Goal: Task Accomplishment & Management: Use online tool/utility

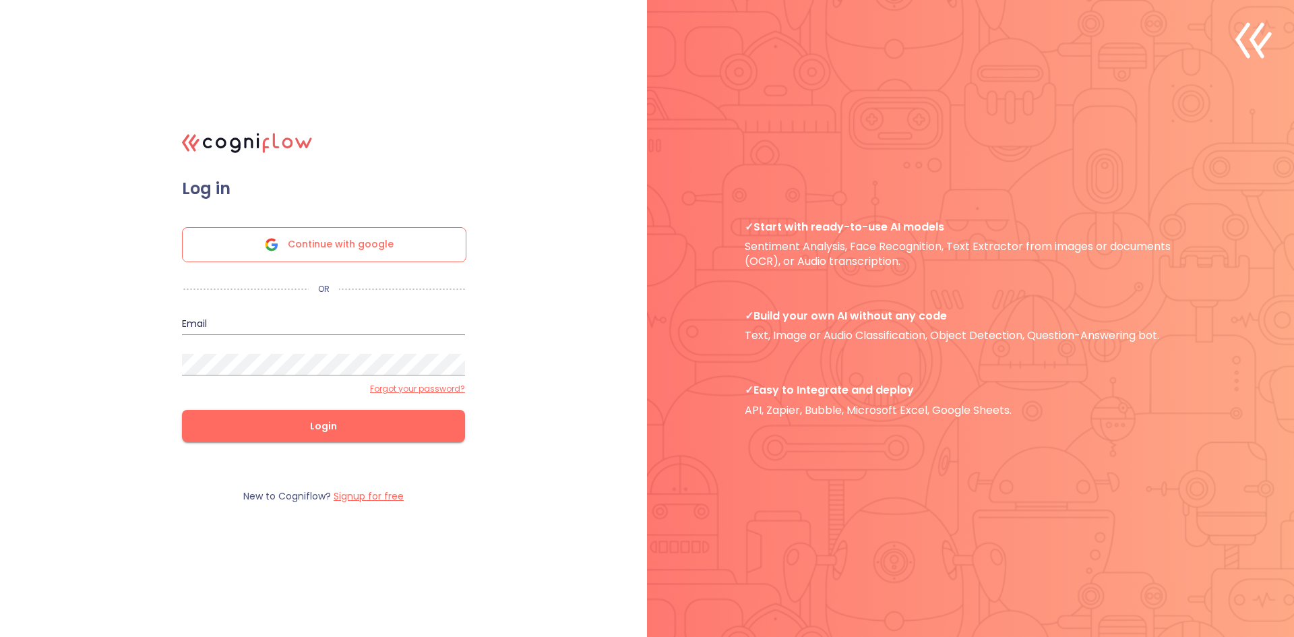
click at [346, 245] on span "Continue with google" at bounding box center [341, 245] width 106 height 34
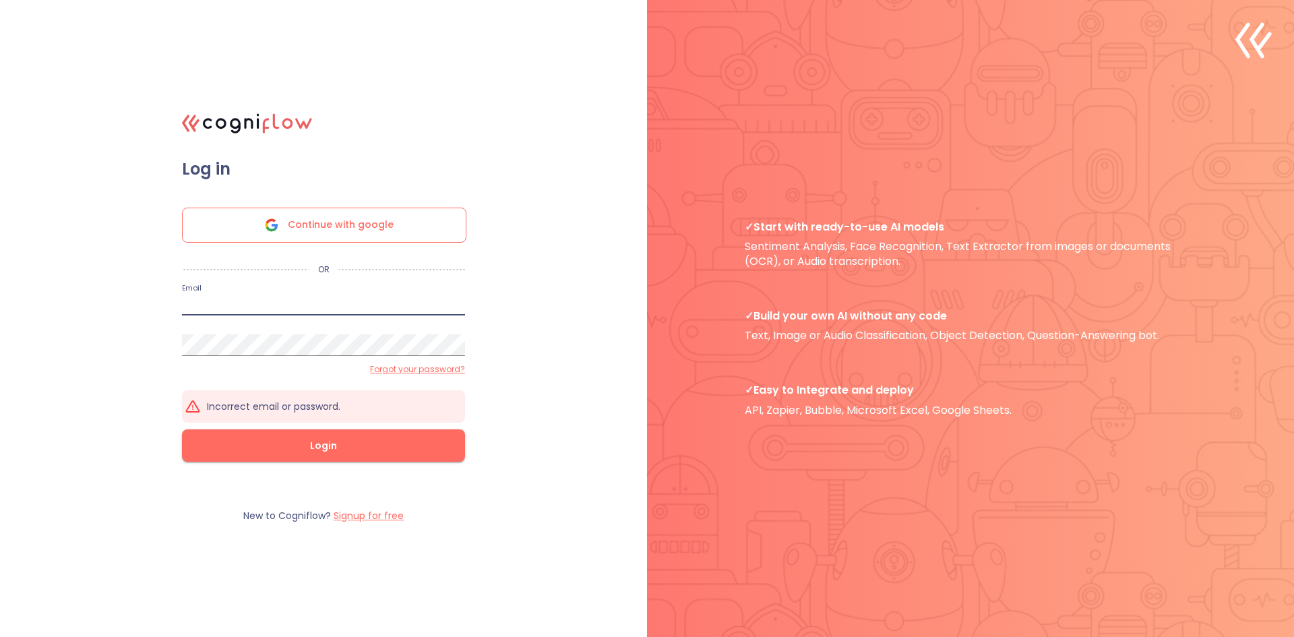
click at [324, 299] on input "email" at bounding box center [323, 305] width 283 height 22
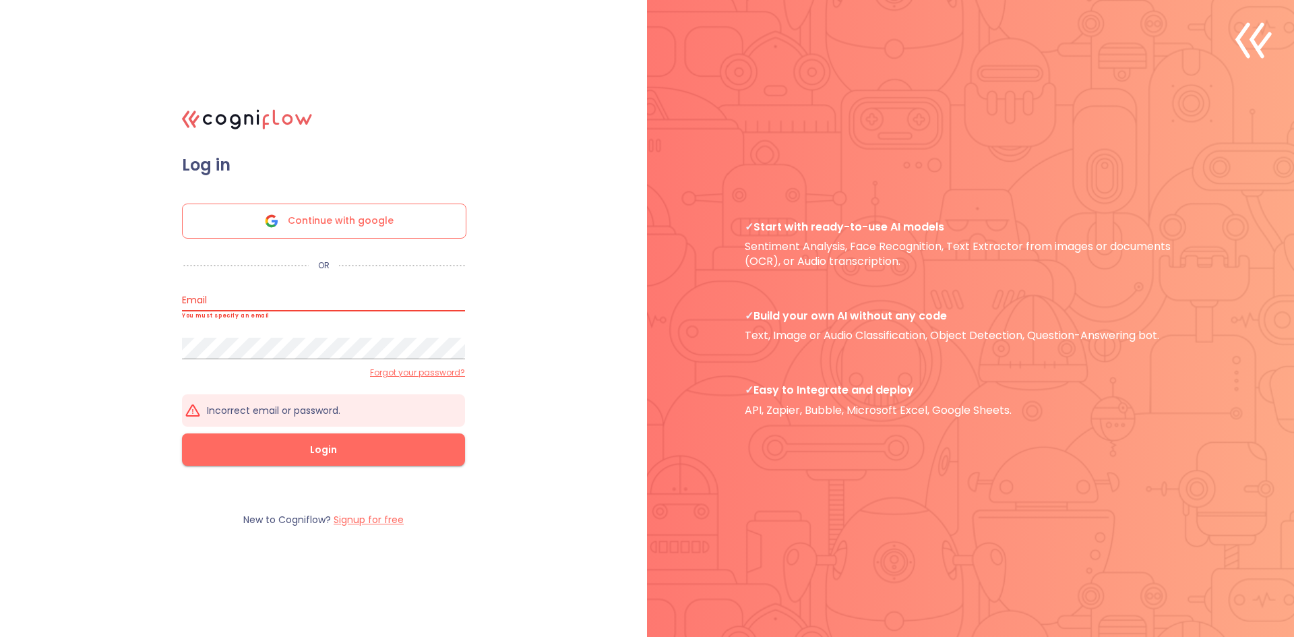
click at [346, 225] on span "Continue with google" at bounding box center [341, 221] width 106 height 34
click at [808, 241] on p "✓ Start with ready-to-use AI models Sentiment Analysis, Face Recognition, Text …" at bounding box center [970, 244] width 451 height 49
click at [1258, 49] on line at bounding box center [1262, 41] width 11 height 15
click at [358, 518] on label "Signup for free" at bounding box center [369, 519] width 70 height 13
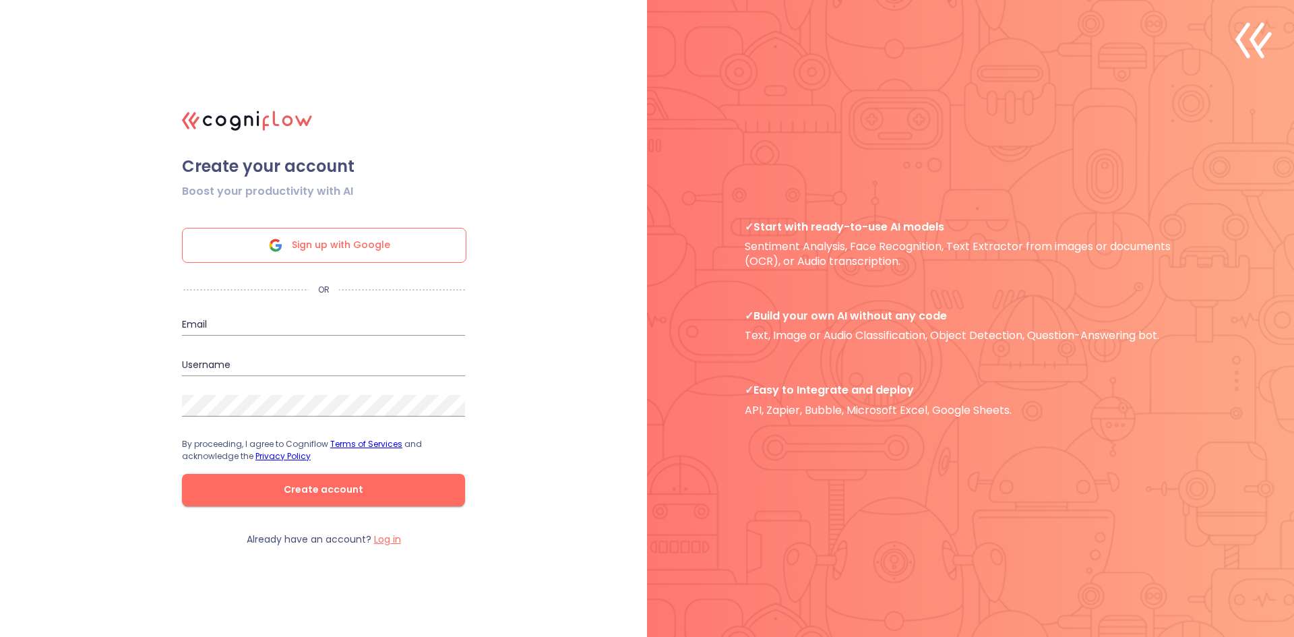
click at [269, 323] on input "email" at bounding box center [323, 325] width 283 height 22
type input "dfrank.cpa@gmail.com"
type input "[DOMAIN_NAME]"
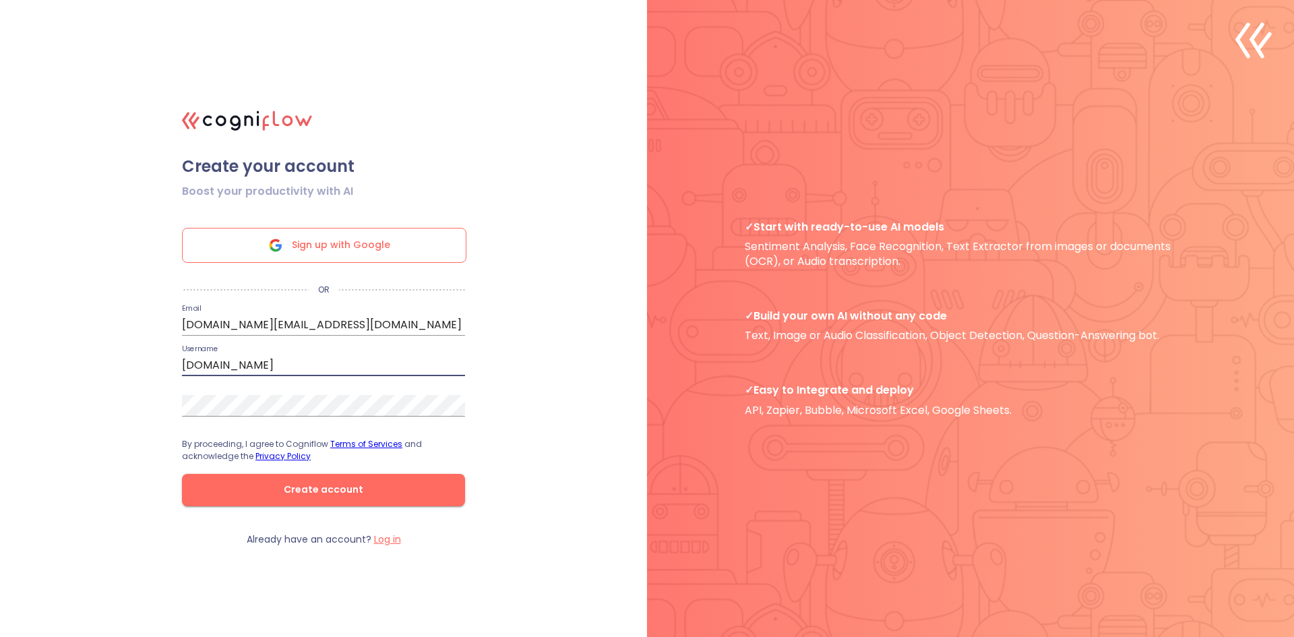
click at [280, 367] on input "[DOMAIN_NAME]" at bounding box center [323, 365] width 283 height 22
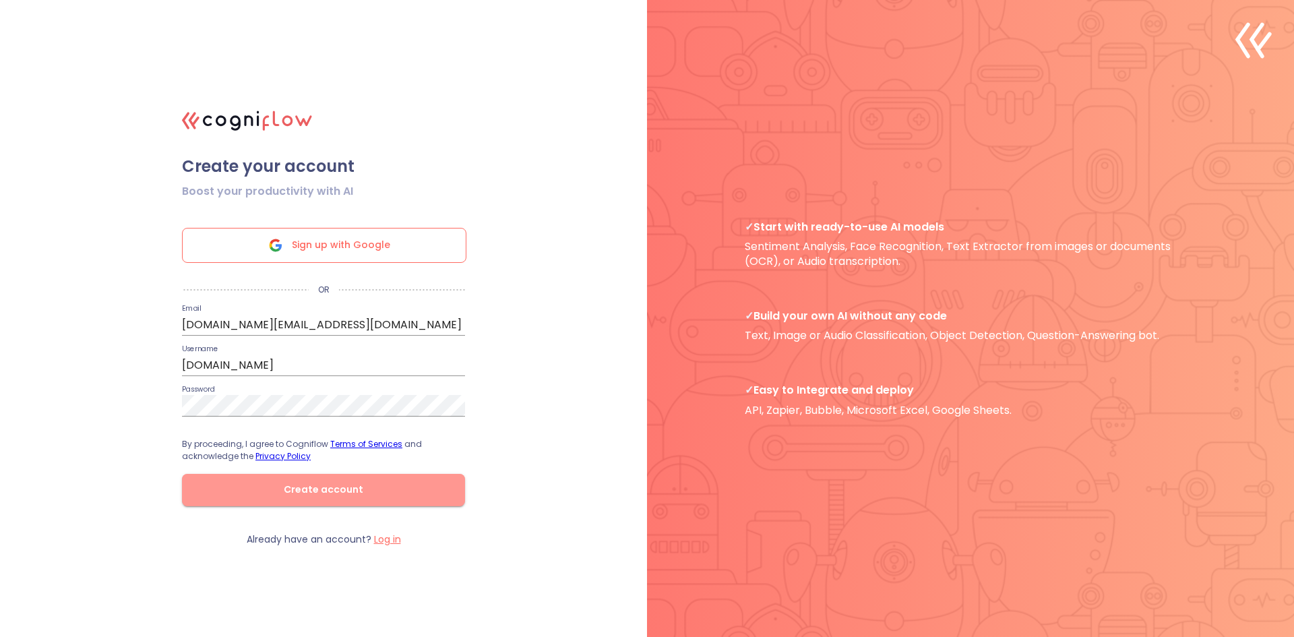
click at [378, 480] on button "Create account" at bounding box center [323, 490] width 283 height 32
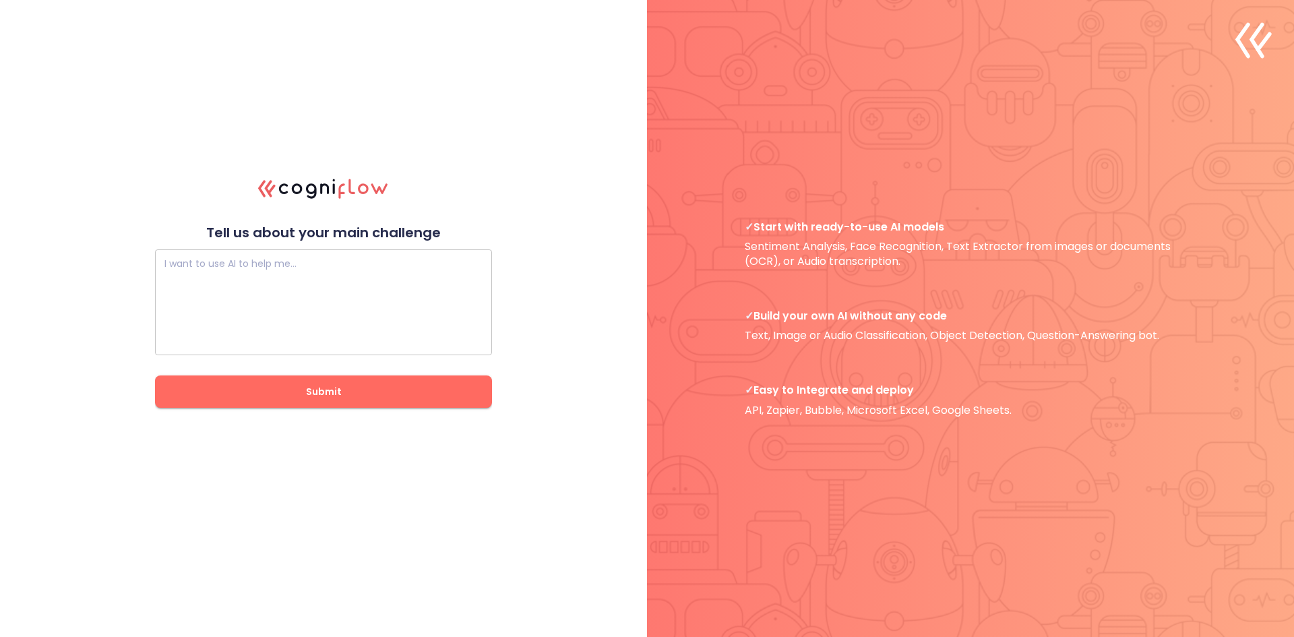
click at [263, 273] on textarea at bounding box center [323, 302] width 318 height 81
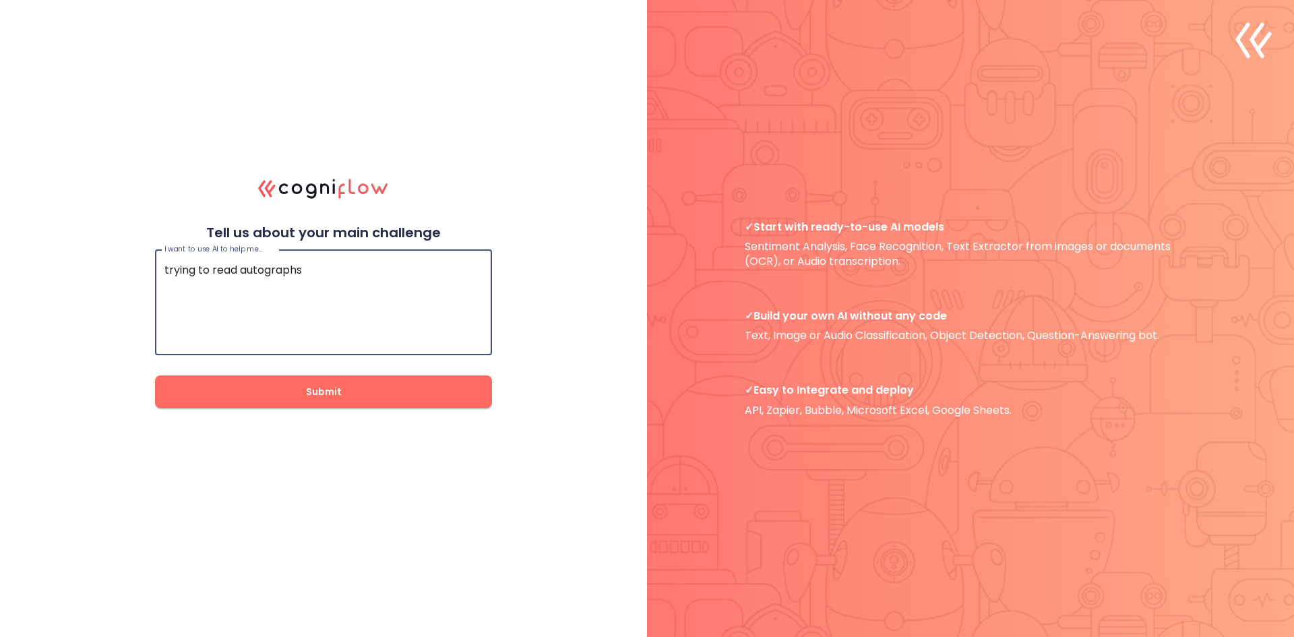
type textarea "trying to read autographs"
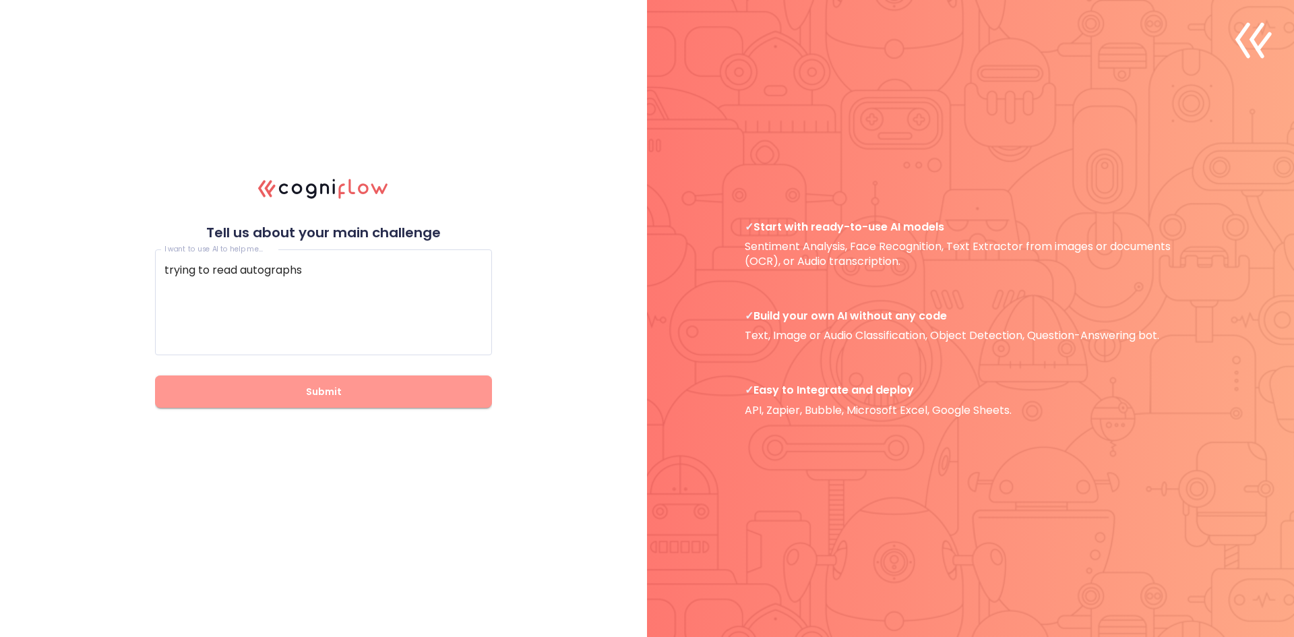
click at [340, 387] on span "Submit" at bounding box center [324, 391] width 294 height 17
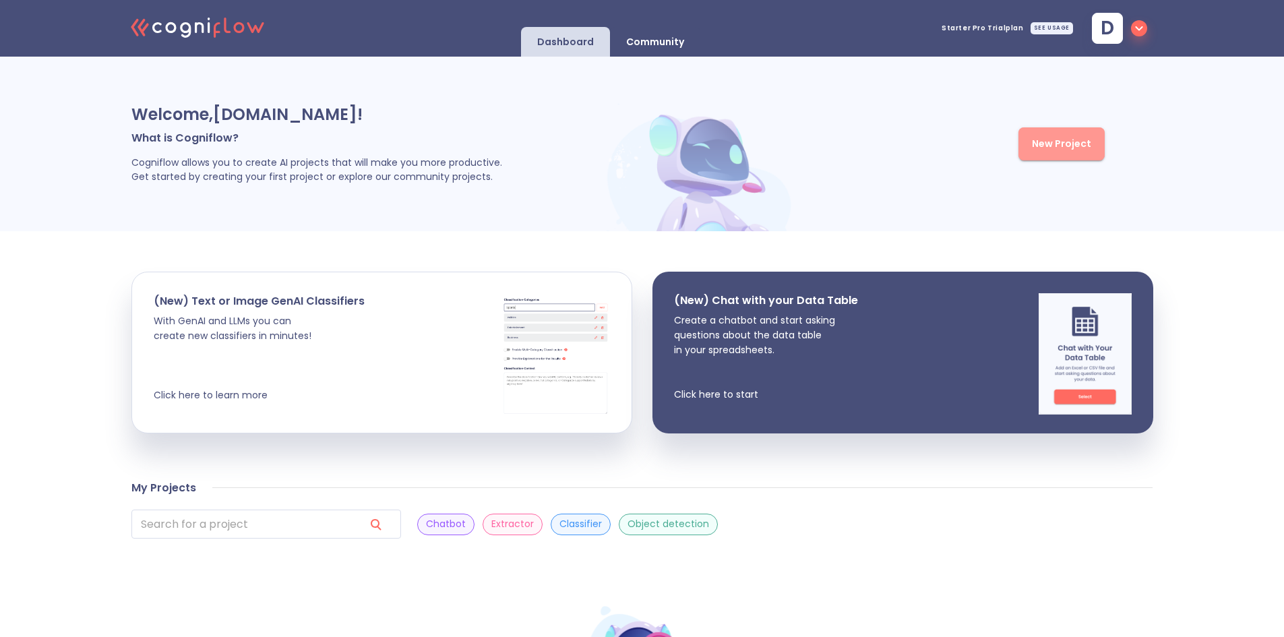
click at [1060, 138] on span "New Project" at bounding box center [1061, 143] width 59 height 17
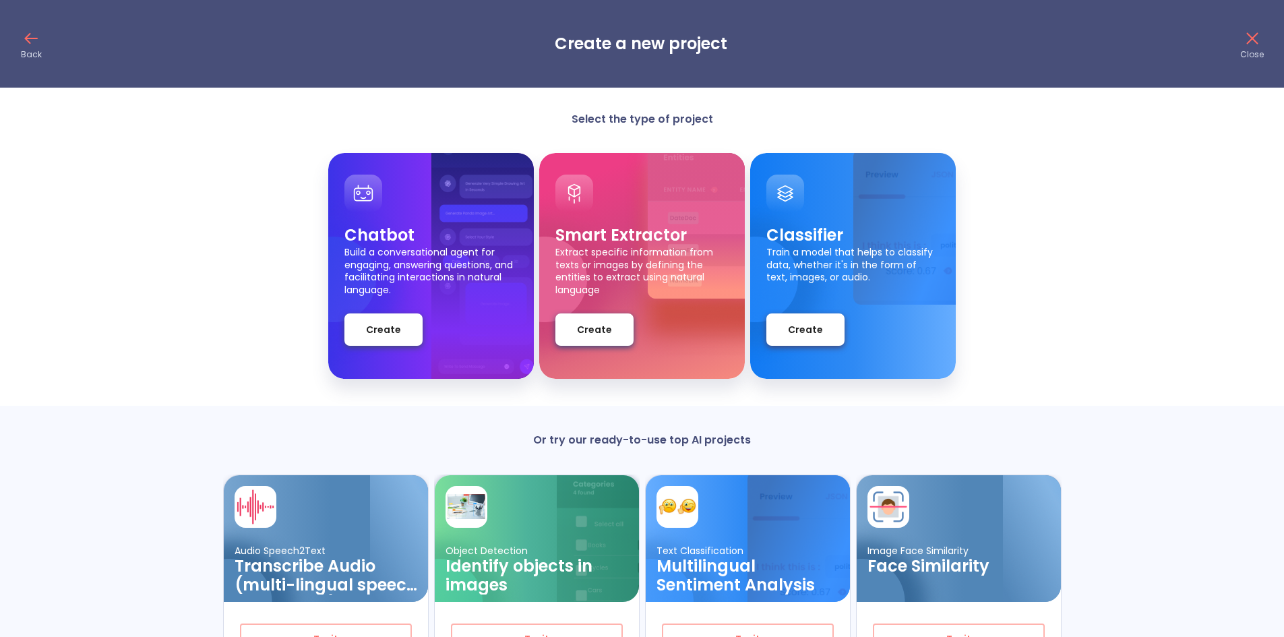
scroll to position [45, 0]
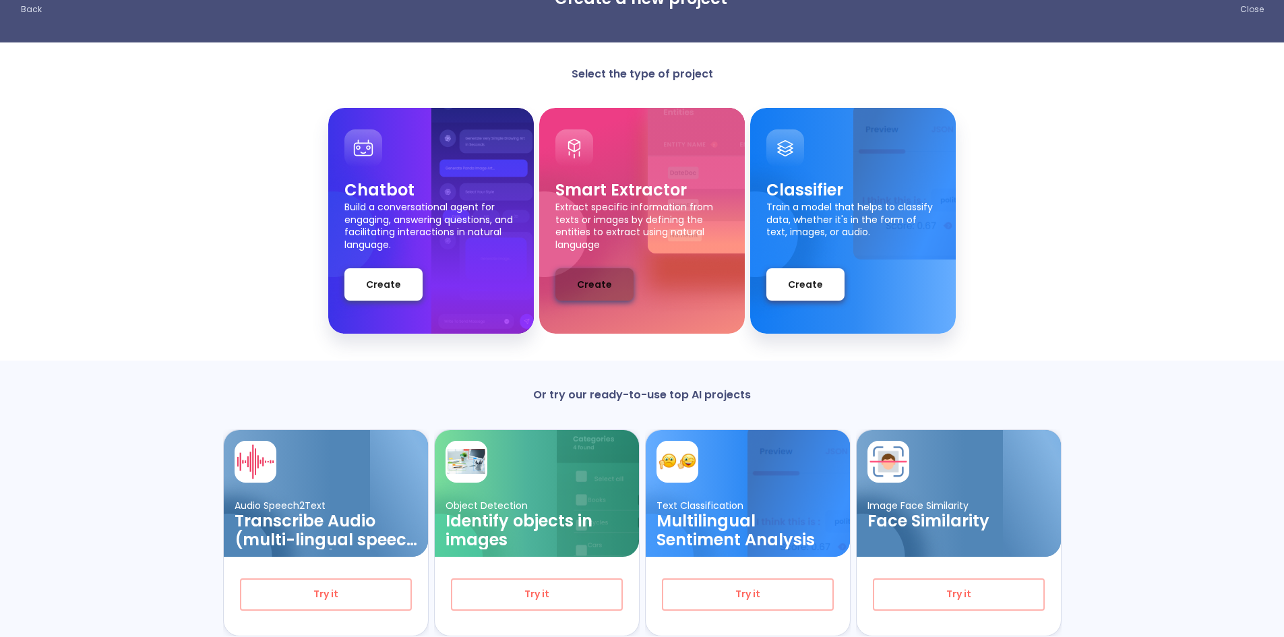
click at [596, 276] on span "Create" at bounding box center [594, 284] width 35 height 17
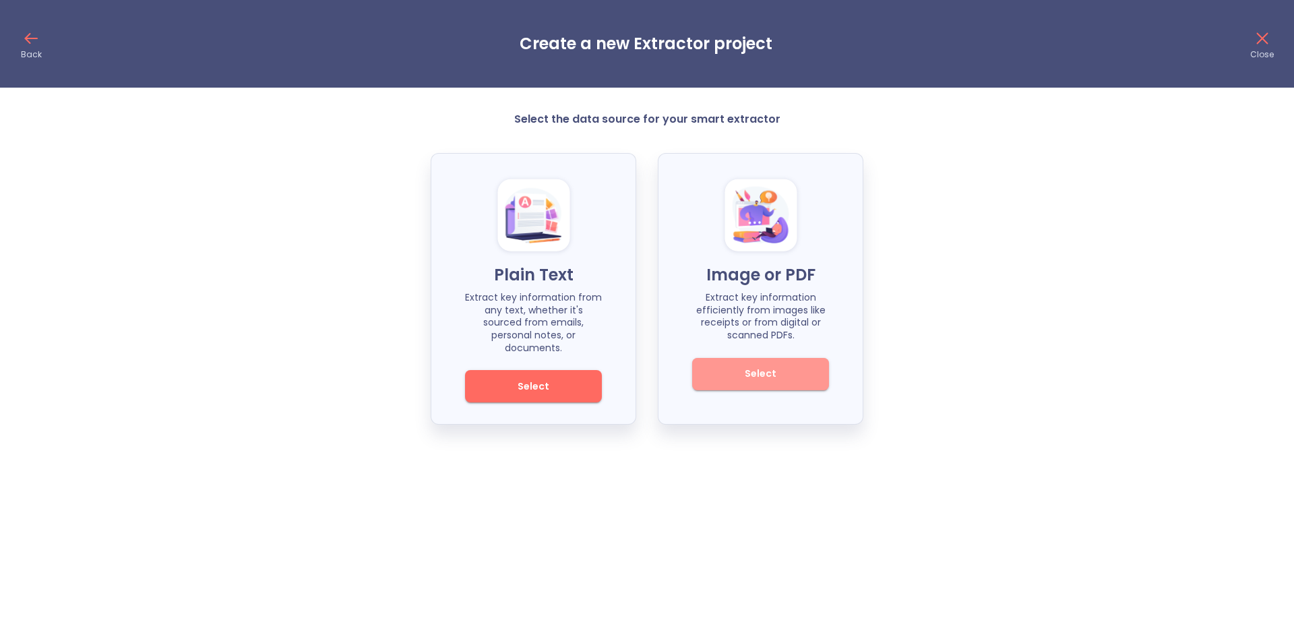
click at [764, 369] on span "Select" at bounding box center [760, 373] width 91 height 17
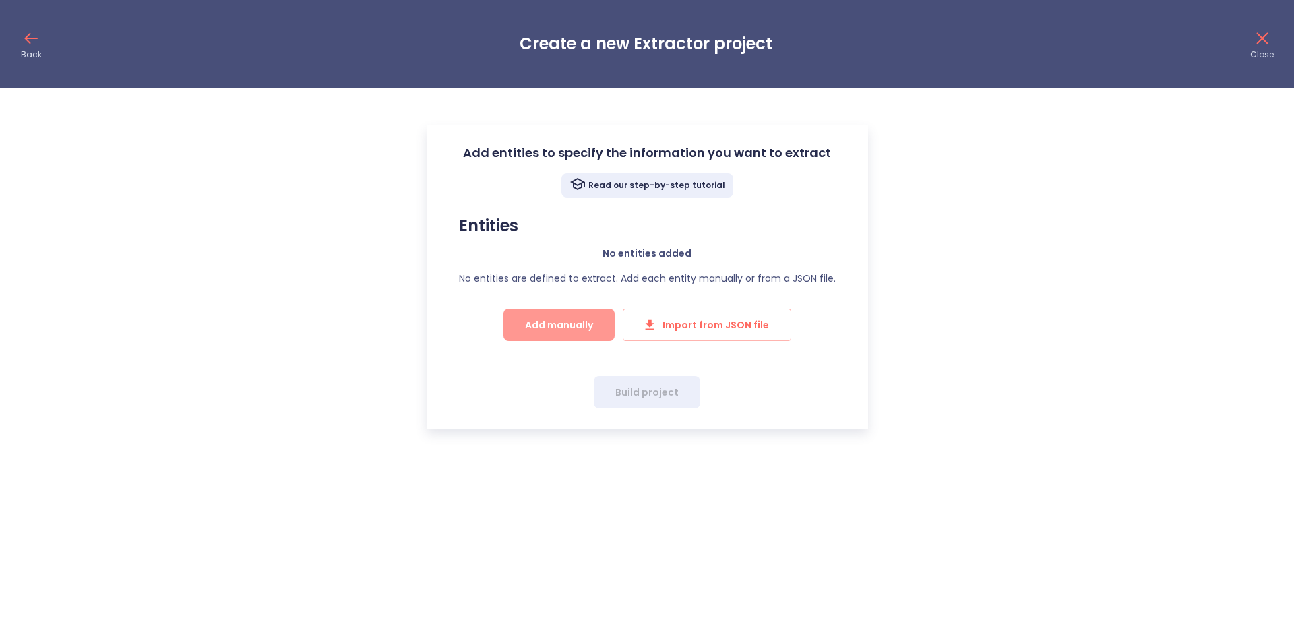
click at [571, 323] on span "Add manually" at bounding box center [559, 325] width 68 height 17
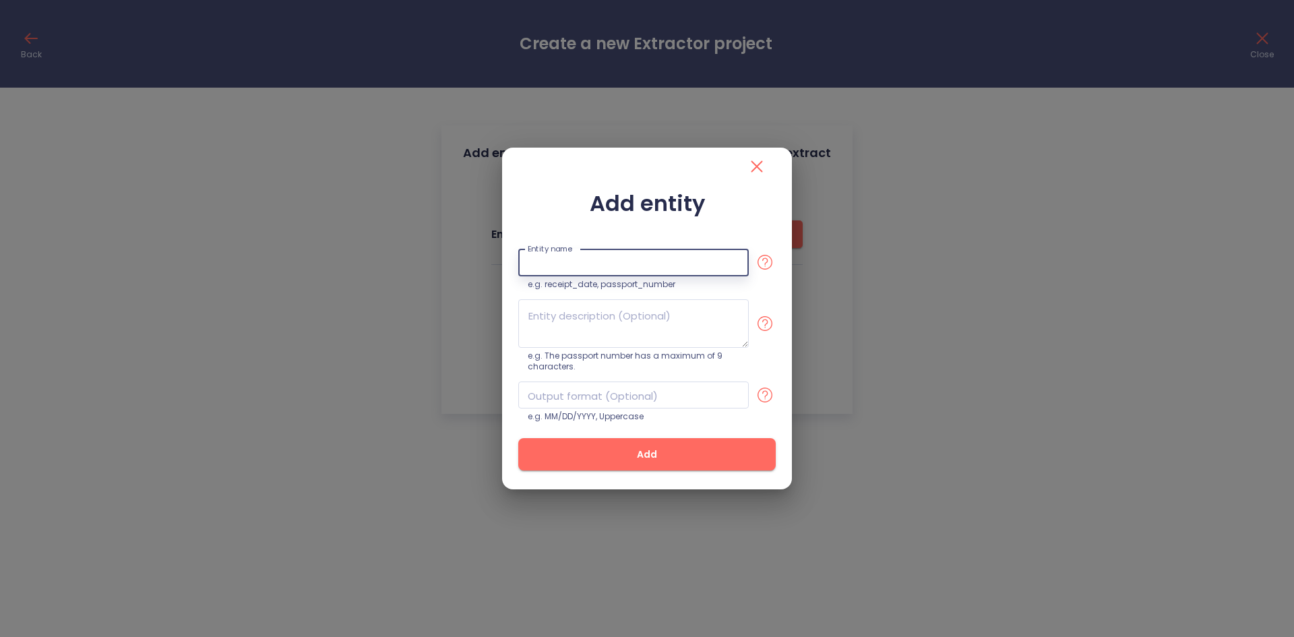
click at [614, 266] on input "text" at bounding box center [633, 263] width 230 height 28
type input "pgga"
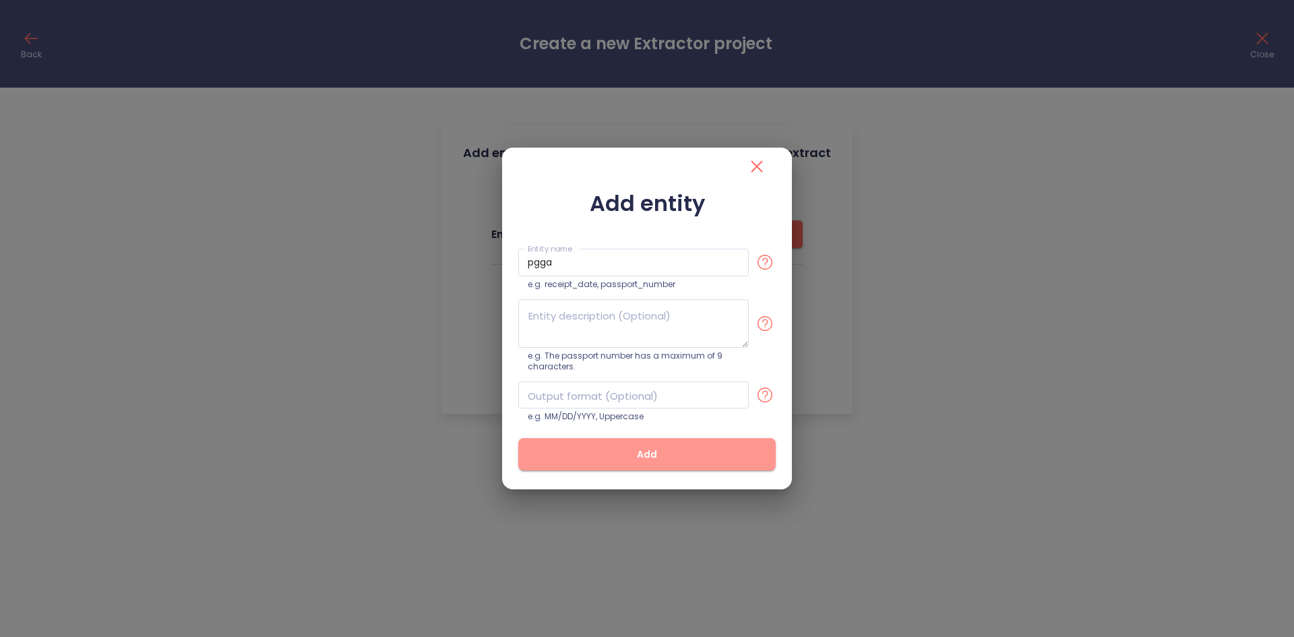
click at [638, 454] on span "Add" at bounding box center [647, 454] width 214 height 17
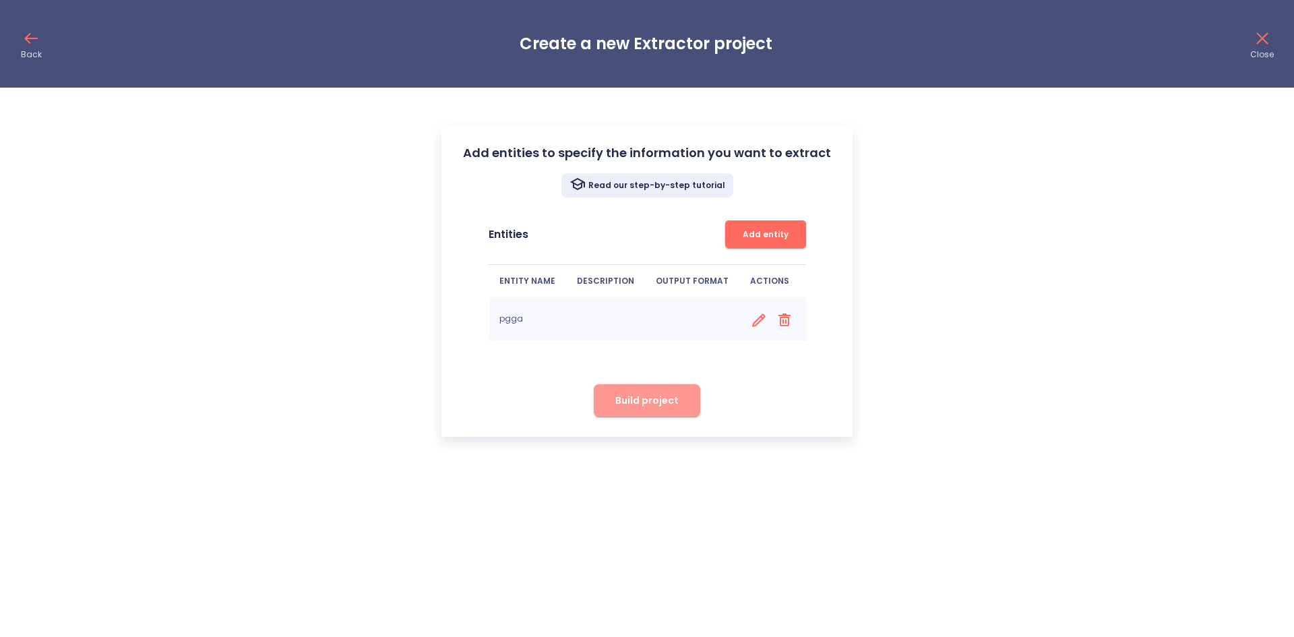
click at [652, 400] on span "Build project" at bounding box center [646, 400] width 63 height 17
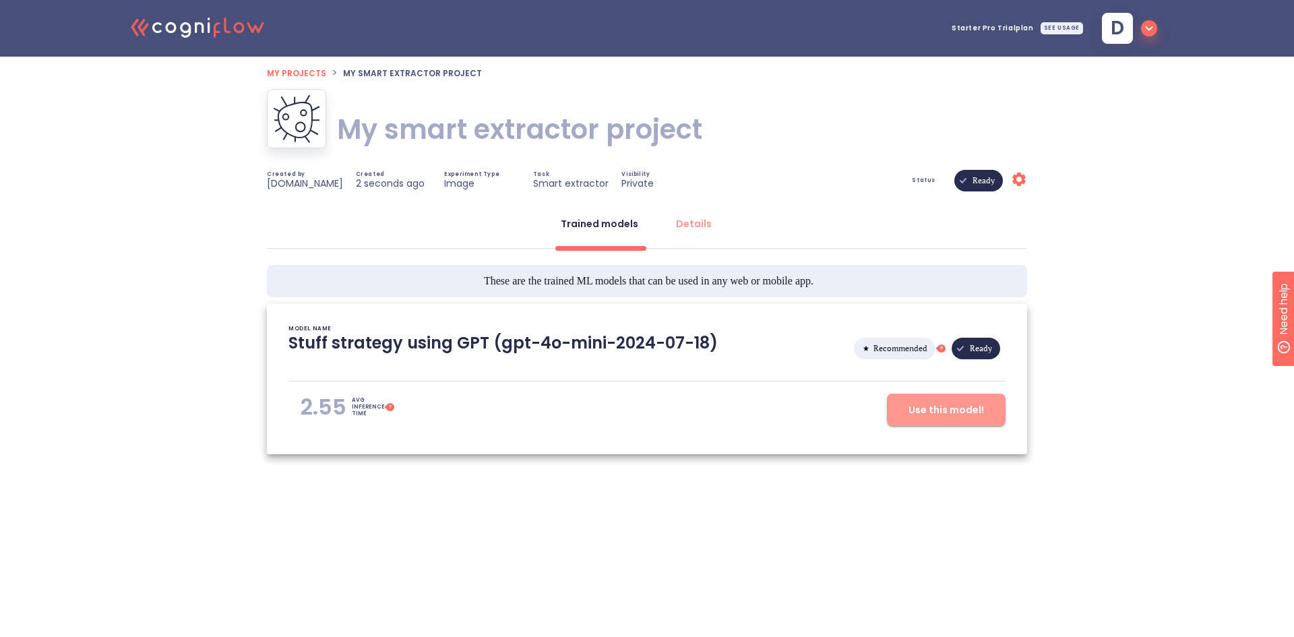
click at [928, 406] on span "Use this model!" at bounding box center [945, 410] width 75 height 17
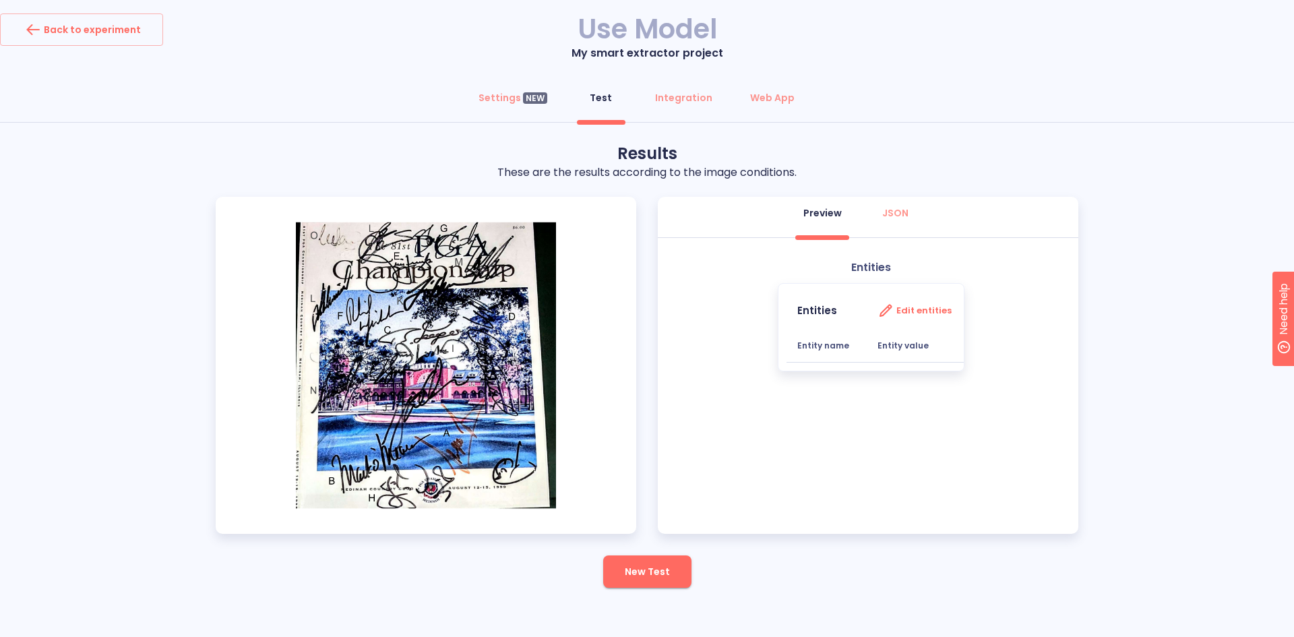
click at [469, 359] on img at bounding box center [426, 365] width 421 height 337
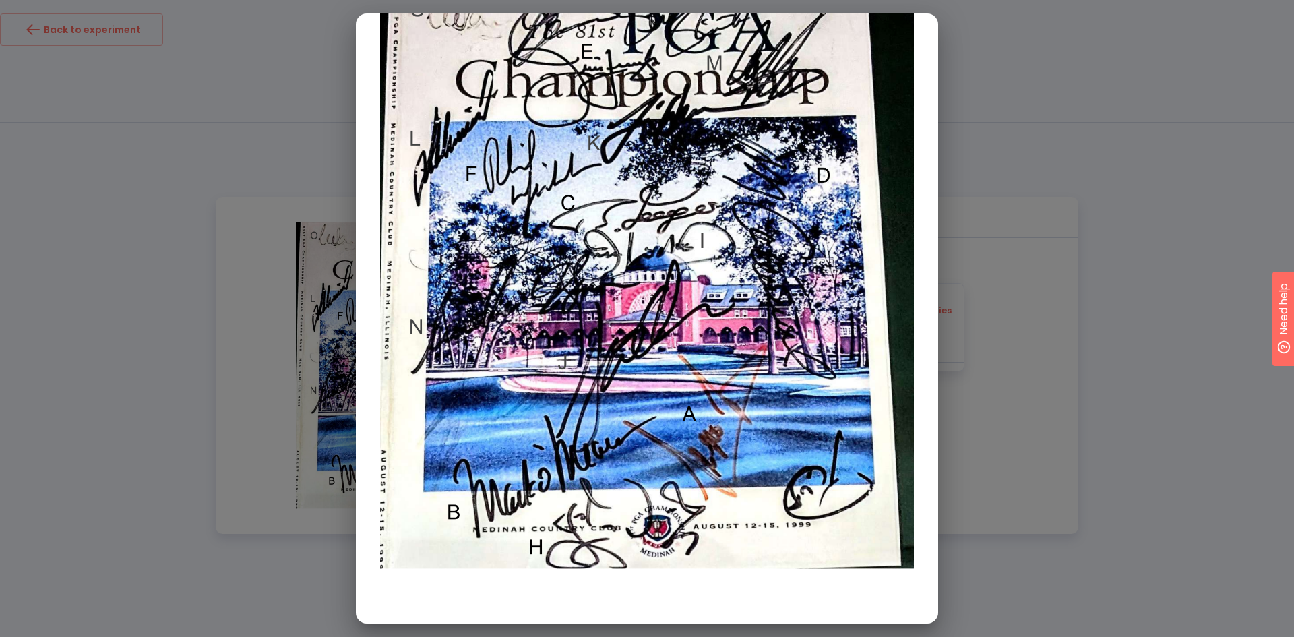
scroll to position [142, 0]
